Goal: Check status

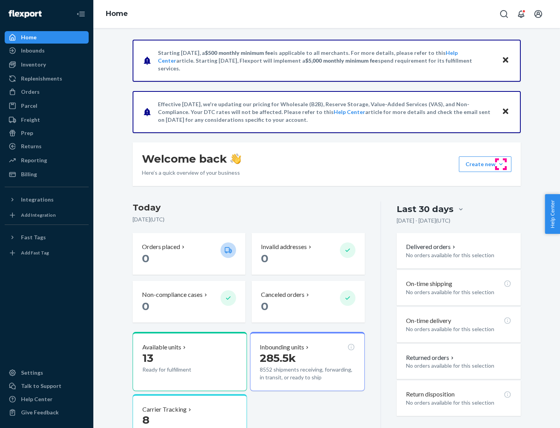
click at [501, 164] on button "Create new Create new inbound Create new order Create new product" at bounding box center [485, 164] width 53 height 16
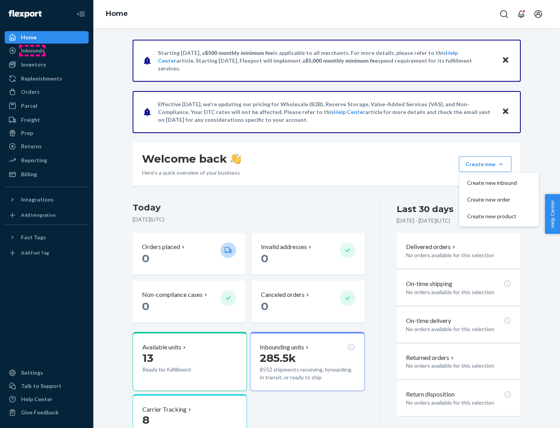
click at [32, 51] on div "Inbounds" at bounding box center [33, 51] width 24 height 8
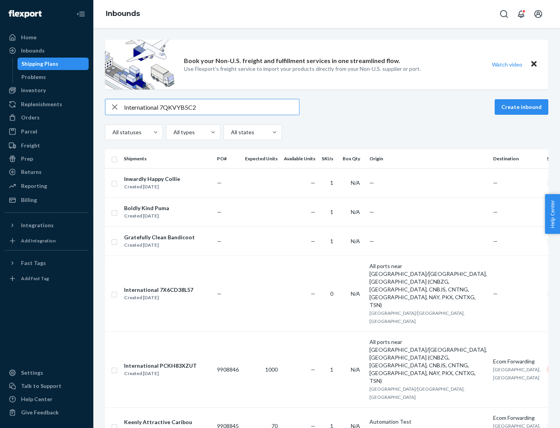
type input "International 7QKVYB5C29"
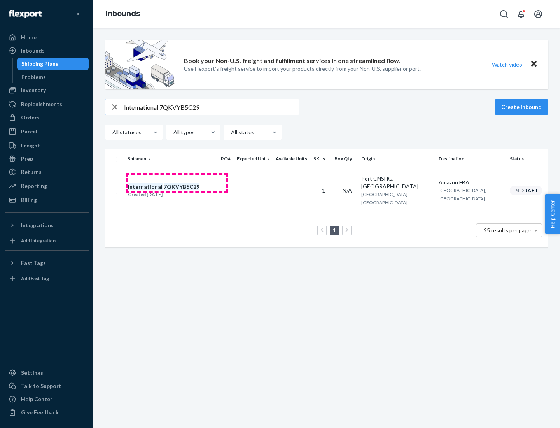
click at [177, 191] on div "Created [DATE]" at bounding box center [164, 195] width 72 height 8
